Goal: Information Seeking & Learning: Learn about a topic

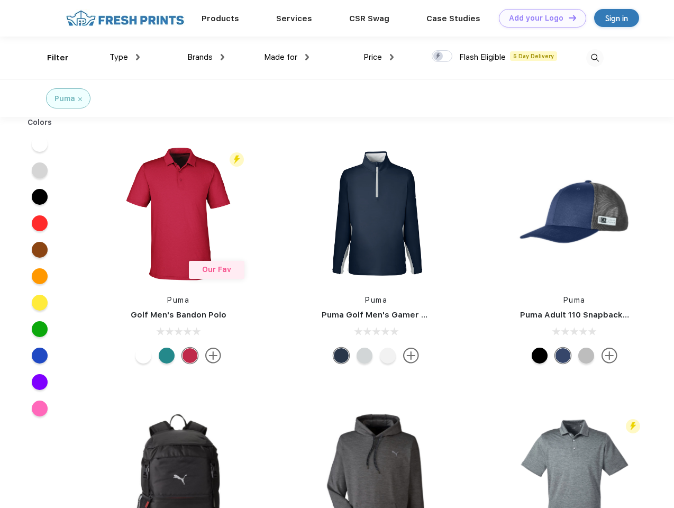
scroll to position [1, 0]
click at [538, 18] on link "Add your Logo Design Tool" at bounding box center [542, 18] width 87 height 19
click at [0, 0] on div "Design Tool" at bounding box center [0, 0] width 0 height 0
click at [568, 17] on link "Add your Logo Design Tool" at bounding box center [542, 18] width 87 height 19
click at [51, 58] on div "Filter" at bounding box center [58, 58] width 22 height 12
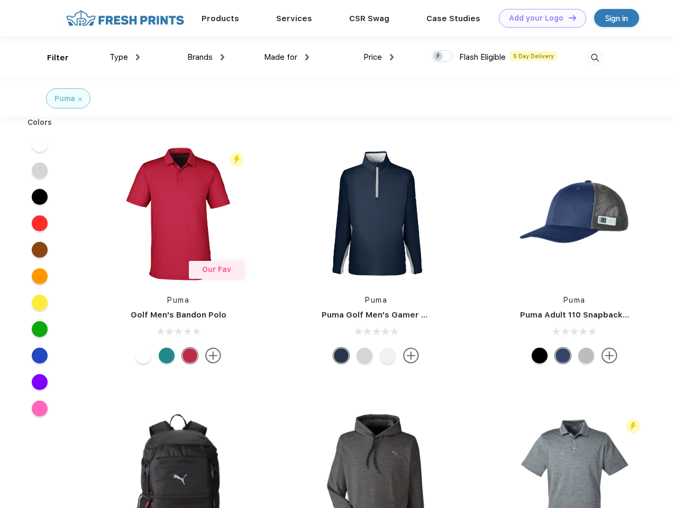
click at [125, 57] on span "Type" at bounding box center [118, 57] width 19 height 10
click at [206, 57] on span "Brands" at bounding box center [199, 57] width 25 height 10
click at [287, 57] on span "Made for" at bounding box center [280, 57] width 33 height 10
click at [379, 57] on span "Price" at bounding box center [372, 57] width 19 height 10
click at [442, 57] on div at bounding box center [442, 56] width 21 height 12
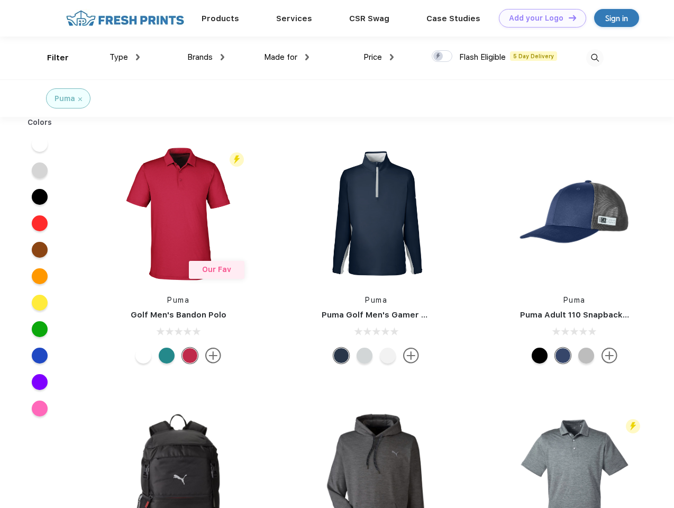
click at [438, 57] on input "checkbox" at bounding box center [435, 53] width 7 height 7
click at [595, 58] on img at bounding box center [594, 57] width 17 height 17
